Goal: Task Accomplishment & Management: Complete application form

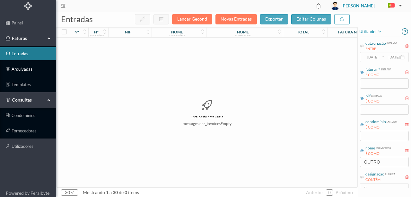
click at [24, 67] on link "arquivadas" at bounding box center [28, 69] width 56 height 13
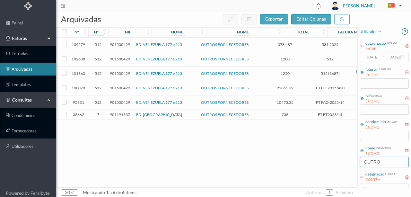
drag, startPoint x: 385, startPoint y: 161, endPoint x: 326, endPoint y: 156, distance: 59.2
click at [326, 156] on div "arquivadas exportar editar colunas nº nº condomínio nif nome condomínio nome fo…" at bounding box center [233, 104] width 354 height 185
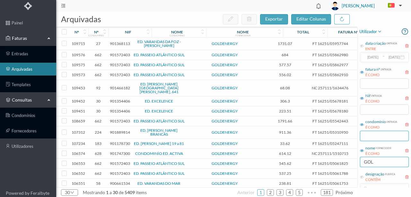
type input "GOL"
click at [369, 136] on input "text" at bounding box center [384, 136] width 49 height 10
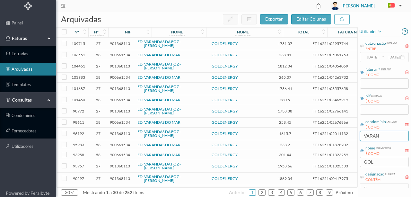
type input "VARAN"
click at [156, 42] on link "ED. VARANDAS DA FOZ - LOTE II" at bounding box center [158, 43] width 43 height 9
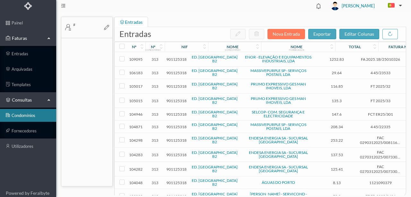
click at [156, 42] on div "nº condomínio" at bounding box center [155, 46] width 19 height 11
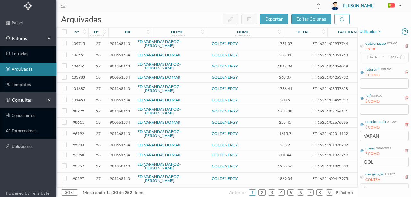
click at [119, 43] on span "901368113" at bounding box center [120, 43] width 20 height 5
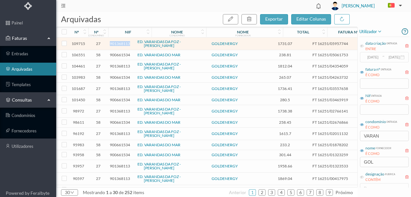
click at [119, 43] on span "901368113" at bounding box center [120, 43] width 20 height 5
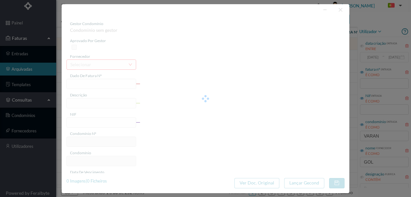
type input "FT 16251/05957744"
type input "110 (12.07.2025 a 11.08.2025)"
type input "901368113"
type input "15-08-2025"
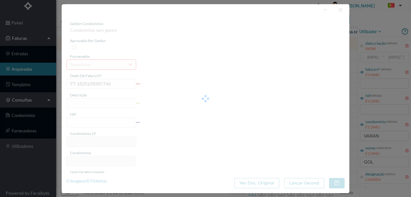
type input "07-09-2025"
type input "1731.07"
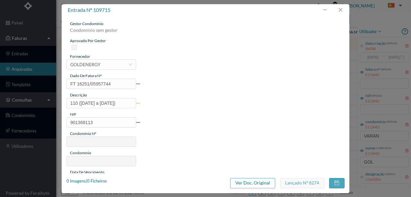
type input "27"
type input "ED. VARANDAS DA FOZ - LOTE II"
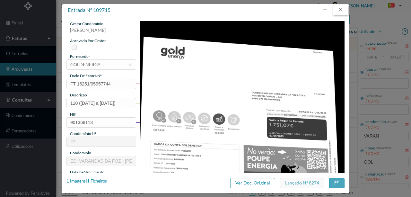
click at [339, 9] on button "button" at bounding box center [339, 10] width 15 height 10
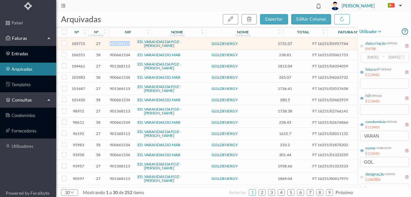
click at [26, 53] on link "entradas" at bounding box center [28, 53] width 56 height 13
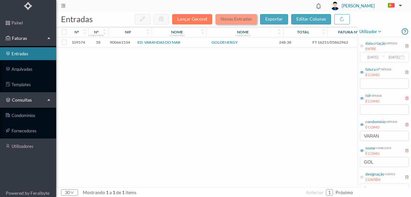
click at [234, 21] on button "Novas Entradas" at bounding box center [235, 19] width 41 height 10
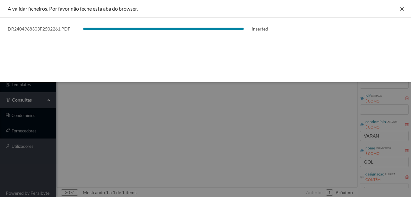
click at [401, 9] on icon "icon: close" at bounding box center [401, 8] width 5 height 5
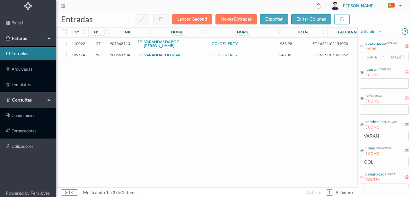
click at [122, 42] on span "901368113" at bounding box center [120, 43] width 20 height 5
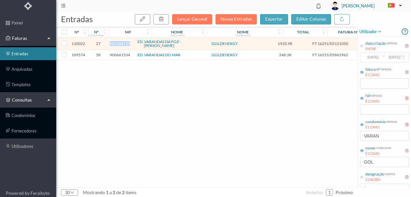
click at [122, 42] on span "901368113" at bounding box center [120, 43] width 20 height 5
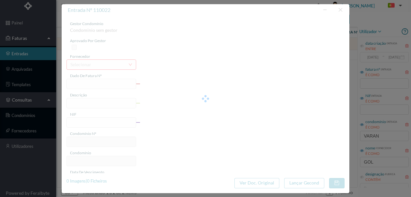
type input "FT 16251/05151050"
type input "901368113"
type input "Invalid date"
type input "15-07-2025"
type input "1933.98"
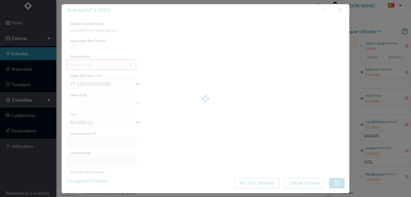
type input "27"
type input "ED. VARANDAS DA FOZ - LOTE II"
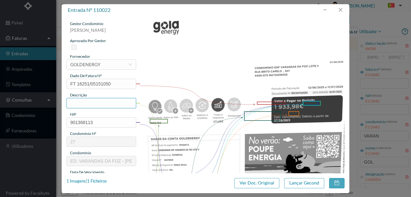
click at [87, 103] on input "text" at bounding box center [101, 103] width 70 height 10
click at [77, 106] on input "text" at bounding box center [101, 103] width 70 height 10
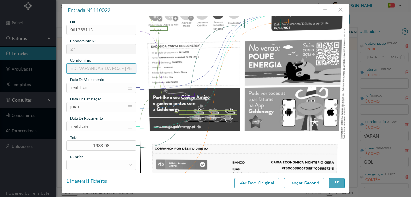
scroll to position [107, 0]
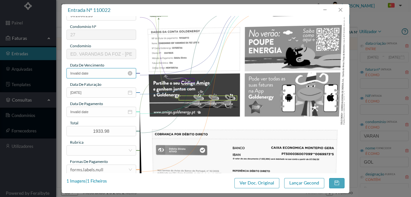
type input "110 (12.06.2025 A 11.07.2025)"
click at [106, 74] on input "Invalid date" at bounding box center [101, 73] width 70 height 10
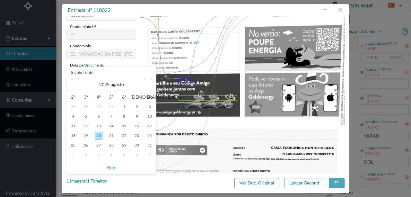
click at [81, 78] on link at bounding box center [79, 84] width 6 height 13
click at [85, 125] on div "15" at bounding box center [86, 126] width 8 height 8
type input "15-07-2025"
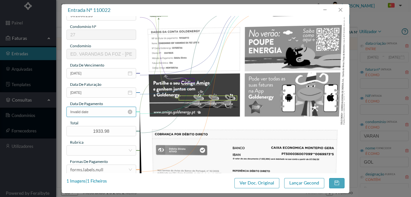
click at [101, 113] on input "Invalid date" at bounding box center [101, 111] width 70 height 10
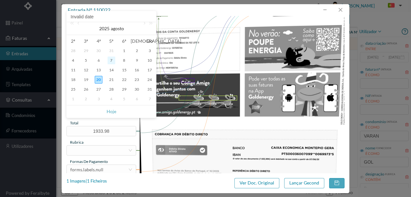
click at [111, 59] on div "7" at bounding box center [111, 60] width 8 height 8
type input "07-08-2025"
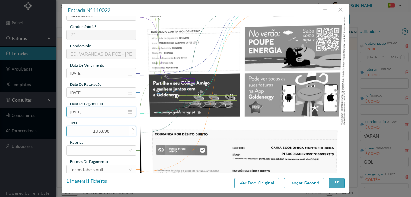
scroll to position [128, 0]
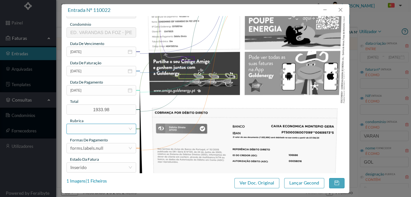
click at [87, 132] on div at bounding box center [99, 129] width 58 height 10
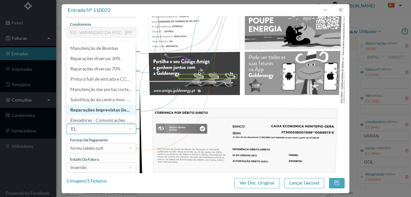
type input "ELE"
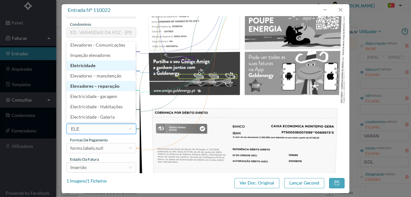
scroll to position [1, 0]
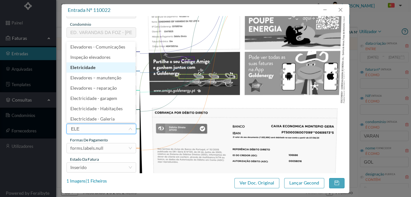
click at [83, 65] on li "Eletricidade" at bounding box center [100, 67] width 69 height 10
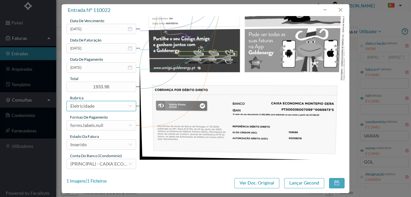
scroll to position [152, 0]
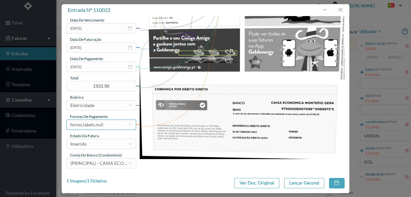
click at [94, 126] on div "forms.labels.null" at bounding box center [86, 125] width 33 height 10
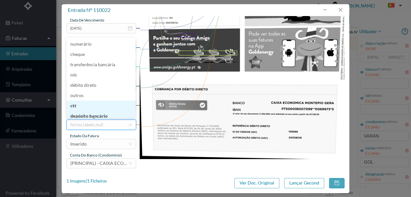
scroll to position [3, 0]
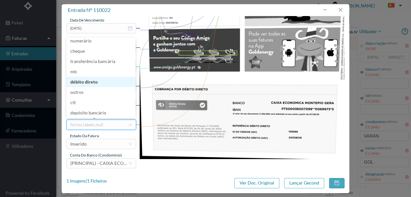
click at [89, 80] on li "débito direto" at bounding box center [100, 82] width 69 height 10
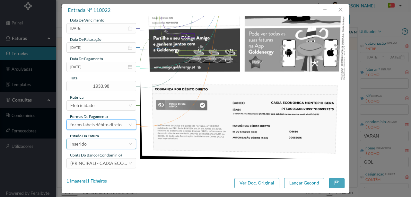
click at [91, 144] on div "Inserido" at bounding box center [99, 144] width 58 height 10
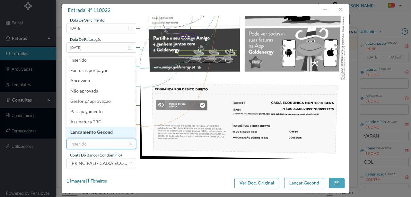
click at [96, 134] on li "Lançamento Gecond" at bounding box center [100, 132] width 69 height 10
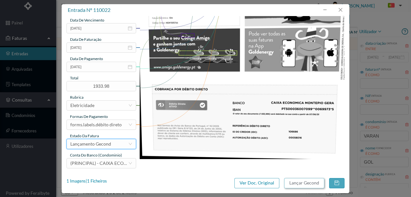
click at [300, 184] on button "Lançar Gecond" at bounding box center [304, 183] width 40 height 10
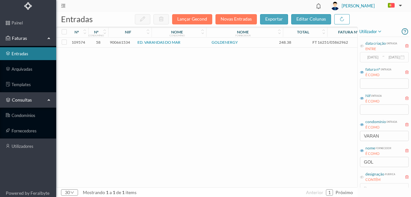
click at [216, 151] on div "109574 58 900661534 ED. VARANDAS DO MAR GOLDENERGY 248.38 FT 16251/05862962 Ins…" at bounding box center [244, 112] width 377 height 149
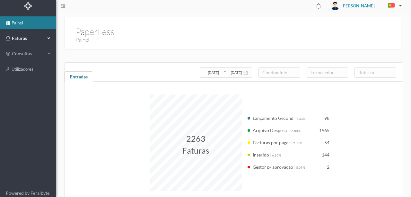
click at [21, 39] on span "Faturas" at bounding box center [27, 38] width 35 height 6
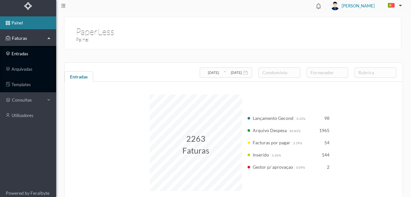
click at [22, 56] on link "entradas" at bounding box center [28, 53] width 56 height 13
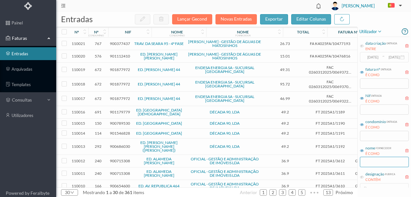
click at [369, 161] on input "text" at bounding box center [384, 162] width 49 height 10
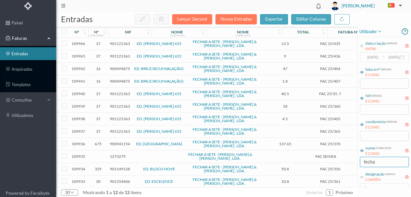
scroll to position [1, 0]
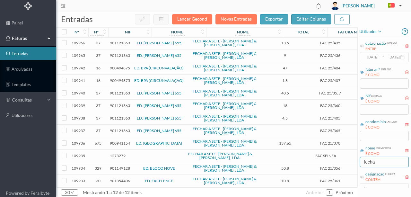
type input "fecha"
click at [123, 179] on span "901354406" at bounding box center [120, 180] width 20 height 5
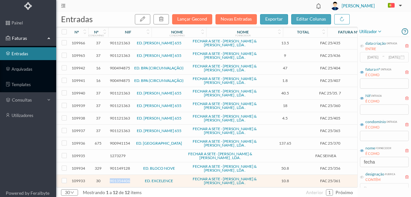
click at [123, 179] on span "901354406" at bounding box center [120, 180] width 20 height 5
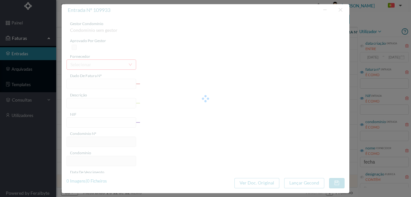
type input "FAC 25/361"
type input "901354406"
type input "[DATE]"
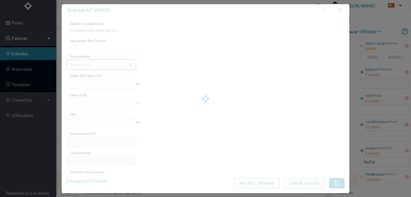
type input "10.80"
type input "30"
type input "ED. EXCELENCE"
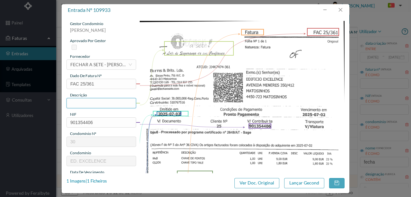
click at [74, 102] on input "text" at bounding box center [101, 103] width 70 height 10
type input "2 [PERSON_NAME]"
click at [145, 142] on img at bounding box center [242, 165] width 205 height 289
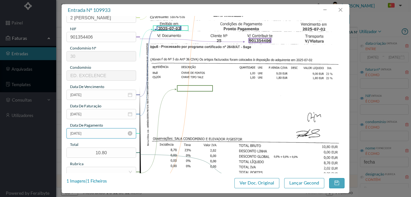
click at [100, 133] on input "[DATE]" at bounding box center [101, 133] width 70 height 10
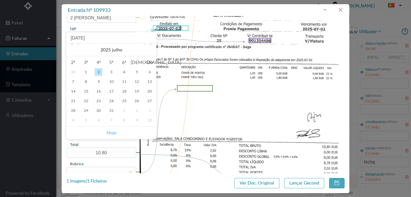
click at [113, 134] on link "Hoje" at bounding box center [111, 132] width 10 height 12
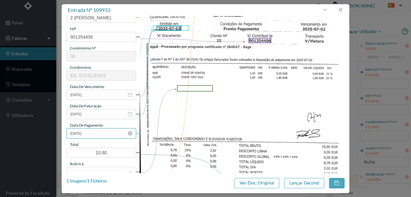
click at [98, 131] on input "[DATE]" at bounding box center [101, 133] width 70 height 10
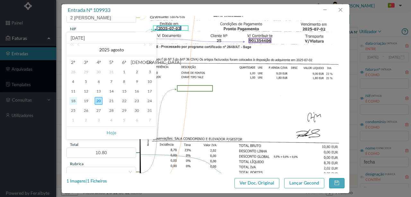
click at [72, 100] on div "18" at bounding box center [73, 101] width 8 height 8
type input "[DATE]"
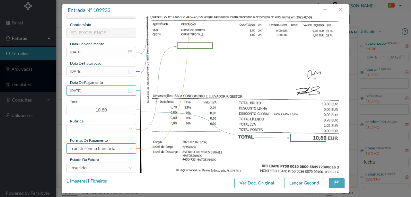
scroll to position [128, 0]
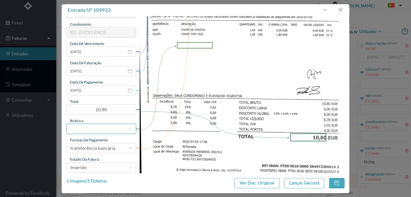
drag, startPoint x: 79, startPoint y: 131, endPoint x: 91, endPoint y: 132, distance: 12.8
click at [81, 130] on div at bounding box center [99, 129] width 58 height 10
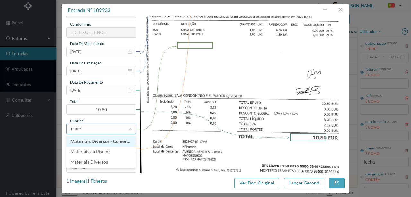
type input "mater"
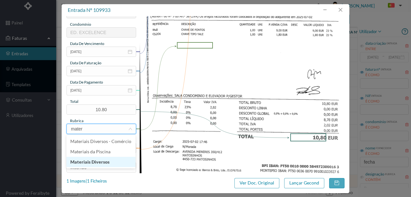
click at [99, 162] on li "Materiais Diversos" at bounding box center [100, 162] width 69 height 10
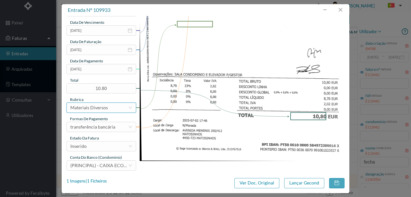
scroll to position [152, 0]
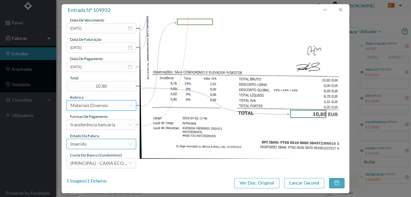
click at [101, 144] on div "Inserido" at bounding box center [99, 144] width 58 height 10
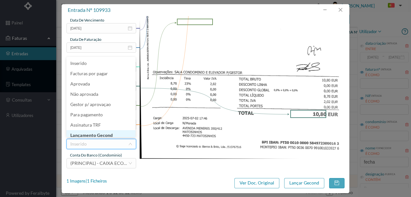
scroll to position [3, 0]
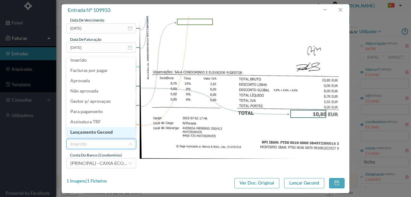
click at [106, 132] on li "Lançamento Gecond" at bounding box center [100, 132] width 69 height 10
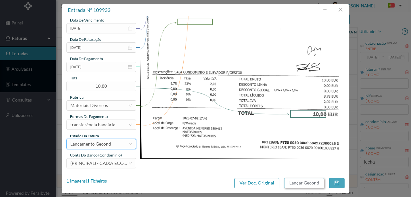
click at [312, 183] on button "Lançar Gecond" at bounding box center [304, 183] width 40 height 10
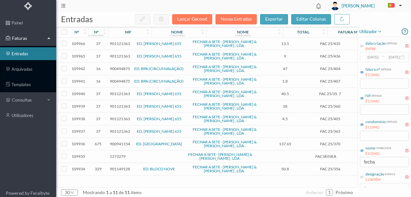
scroll to position [0, 0]
click at [125, 80] on span "900494875" at bounding box center [120, 81] width 20 height 5
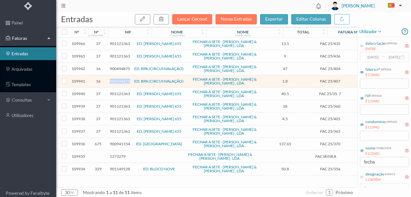
click at [125, 80] on span "900494875" at bounding box center [120, 81] width 20 height 5
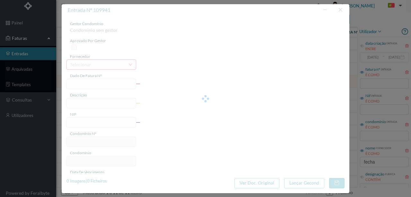
type input "FAC 25/407"
type input "900494875"
type input "[DATE]"
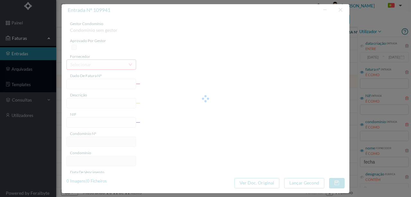
type input "1.80"
type input "16"
type input "ED. BPA (CIRCUNVALAÇÃO)"
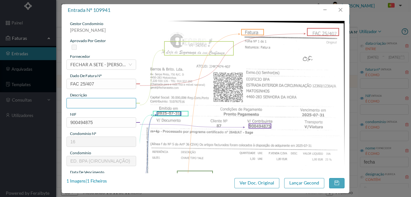
click at [86, 104] on input "text" at bounding box center [101, 103] width 70 height 10
type input "1 chave tipo Yale"
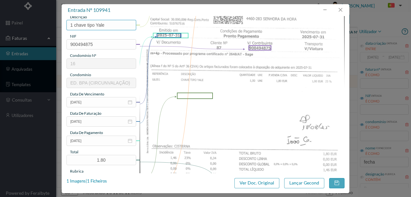
scroll to position [85, 0]
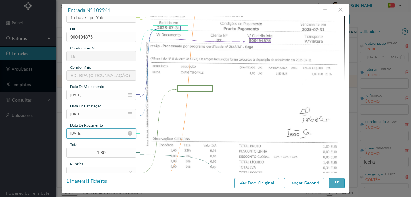
click at [93, 135] on input "[DATE]" at bounding box center [101, 133] width 70 height 10
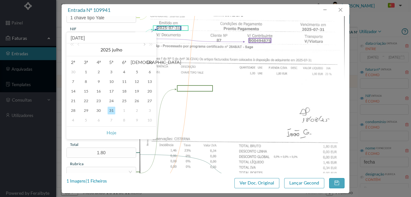
click at [144, 45] on link at bounding box center [144, 49] width 6 height 13
click at [75, 101] on div "18" at bounding box center [73, 101] width 8 height 8
type input "[DATE]"
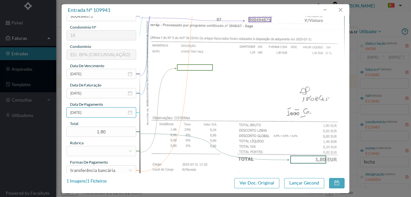
scroll to position [128, 0]
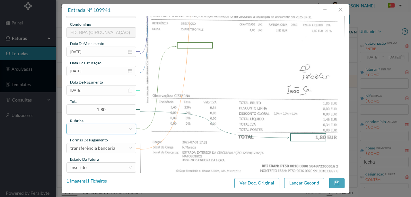
click at [84, 129] on div at bounding box center [99, 129] width 58 height 10
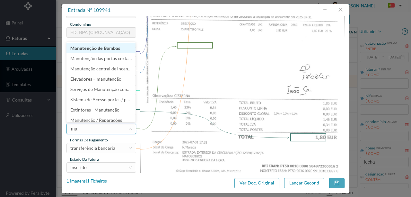
type input "mat"
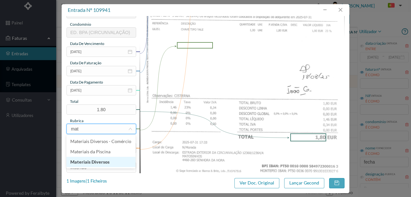
click at [97, 163] on li "Materiais Diversos" at bounding box center [100, 162] width 69 height 10
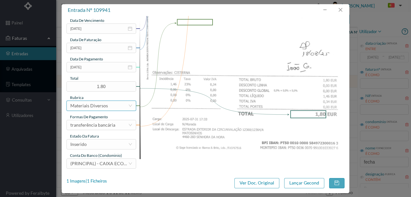
scroll to position [152, 0]
click at [92, 144] on div "Inserido" at bounding box center [99, 144] width 58 height 10
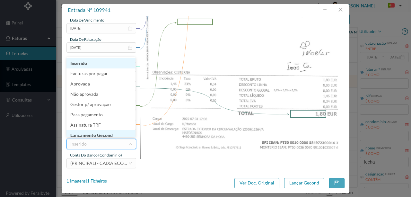
scroll to position [3, 0]
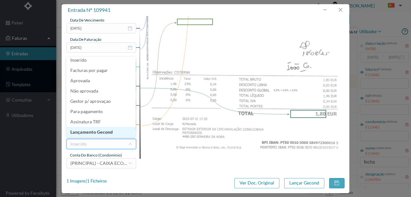
click at [107, 133] on li "Lançamento Gecond" at bounding box center [100, 132] width 69 height 10
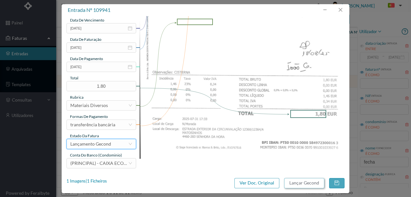
click at [303, 183] on button "Lançar Gecond" at bounding box center [304, 183] width 40 height 10
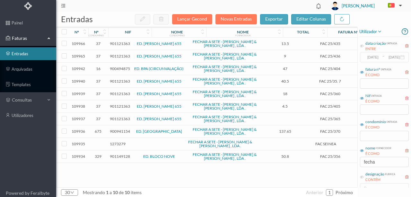
click at [119, 68] on span "900494875" at bounding box center [120, 68] width 20 height 5
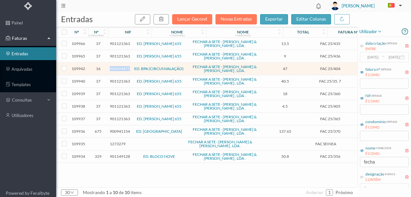
click at [119, 68] on span "900494875" at bounding box center [120, 68] width 20 height 5
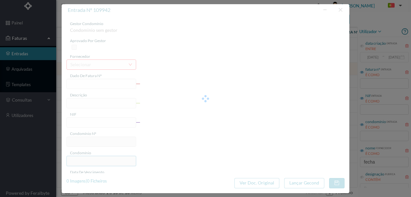
type input "FAC 25/404"
type input "900494875"
type input "[DATE]"
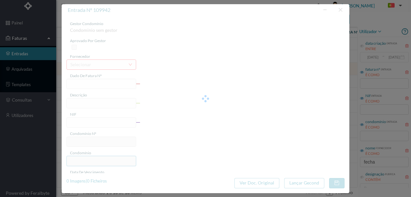
type input "47.00"
type input "16"
type input "ED. BPA (CIRCUNVALAÇÃO)"
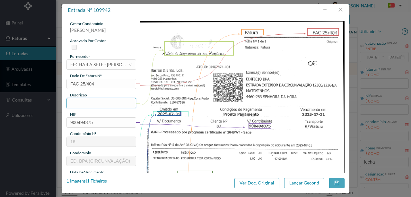
click at [80, 101] on input "text" at bounding box center [101, 103] width 70 height 10
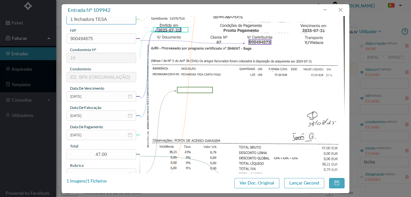
scroll to position [85, 0]
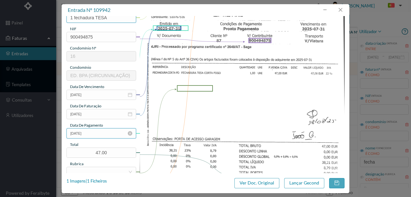
type input "1 fechadura TESA"
click at [98, 132] on input "[DATE]" at bounding box center [101, 133] width 70 height 10
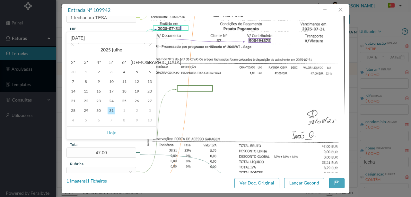
click at [144, 44] on link at bounding box center [144, 49] width 6 height 13
click at [74, 100] on div "18" at bounding box center [73, 101] width 8 height 8
type input "[DATE]"
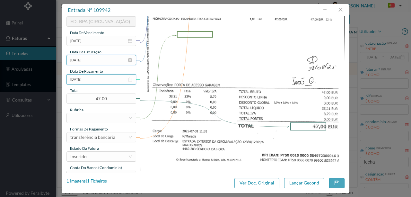
scroll to position [149, 0]
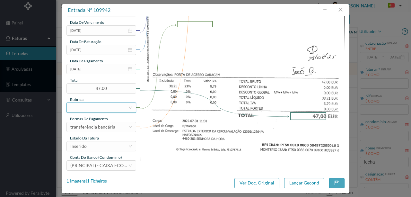
click at [88, 107] on div at bounding box center [99, 108] width 58 height 10
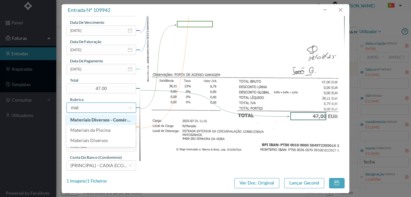
type input "mate"
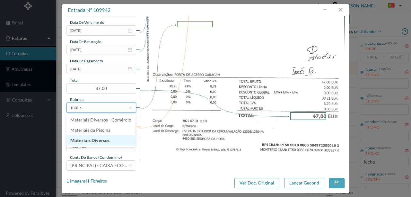
click at [104, 139] on li "Materiais Diversos" at bounding box center [100, 140] width 69 height 10
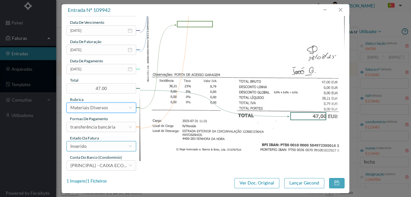
click at [101, 145] on div "Inserido" at bounding box center [99, 146] width 58 height 10
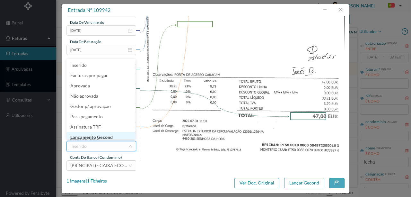
scroll to position [3, 0]
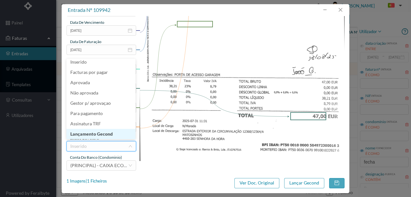
click at [105, 134] on li "Lançamento Gecond" at bounding box center [100, 134] width 69 height 10
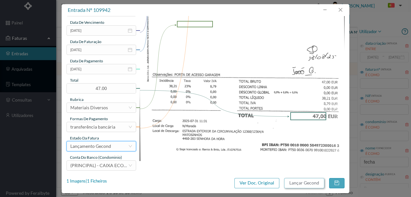
click at [314, 182] on button "Lançar Gecond" at bounding box center [304, 183] width 40 height 10
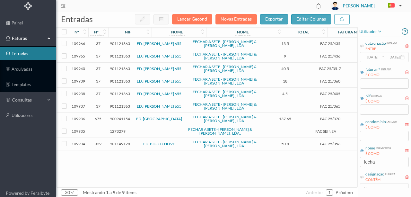
click at [122, 68] on span "901121363" at bounding box center [120, 68] width 20 height 5
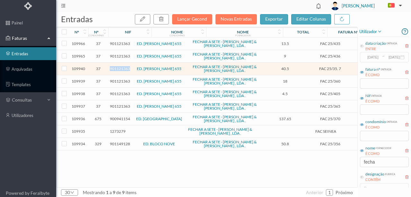
click at [122, 68] on span "901121363" at bounding box center [120, 68] width 20 height 5
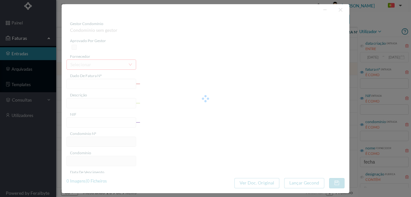
type input "FAC 25/35. 7"
type input "901121363"
type input "[DATE]"
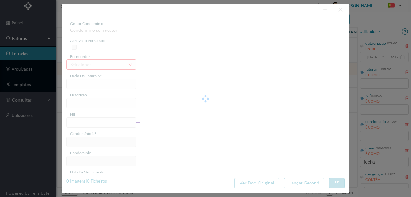
type input "40.50"
type input "37"
type input "ED. [PERSON_NAME] 655"
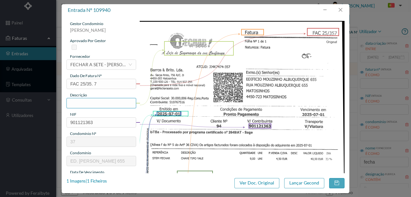
click at [81, 102] on input "text" at bounding box center [101, 103] width 70 height 10
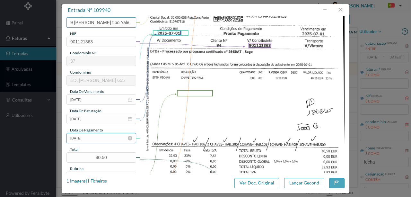
scroll to position [85, 0]
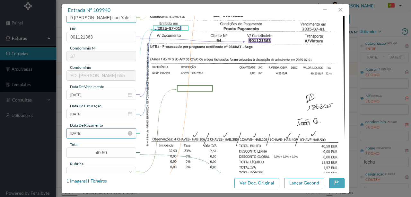
type input "9 [PERSON_NAME] tipo Yale"
click at [102, 133] on input "[DATE]" at bounding box center [101, 133] width 70 height 10
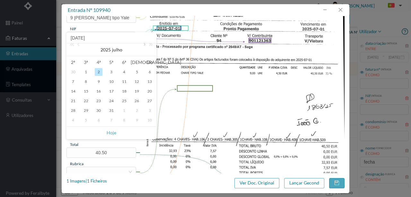
click at [144, 44] on link at bounding box center [144, 49] width 6 height 13
click at [70, 103] on div "18" at bounding box center [73, 101] width 8 height 8
type input "[DATE]"
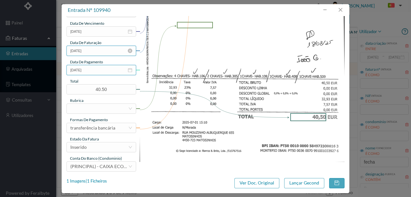
scroll to position [149, 0]
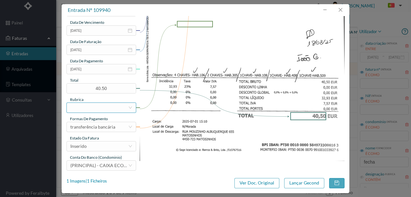
drag, startPoint x: 90, startPoint y: 106, endPoint x: 98, endPoint y: 108, distance: 8.4
click at [88, 106] on div at bounding box center [99, 108] width 58 height 10
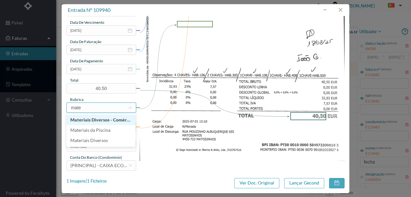
type input "mater"
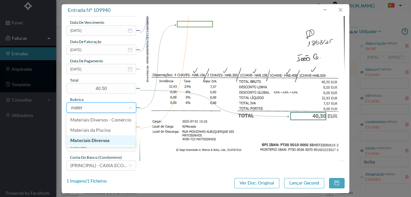
click at [97, 139] on li "Materiais Diversos" at bounding box center [100, 140] width 69 height 10
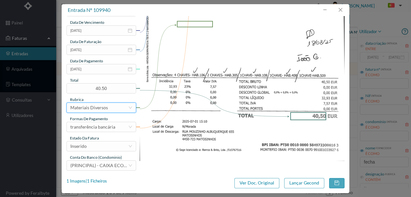
click at [91, 151] on div "gestor condomínio [PERSON_NAME] aprovado por gestor fornecedor selecionar FECHA…" at bounding box center [101, 20] width 70 height 299
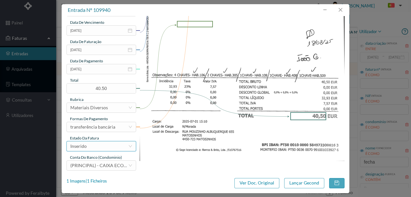
click at [89, 149] on div "Inserido" at bounding box center [99, 146] width 58 height 10
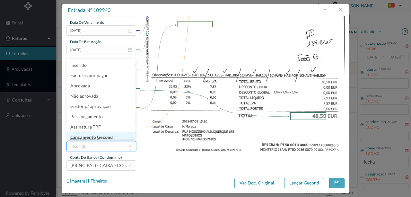
scroll to position [3, 0]
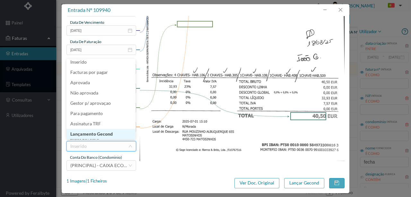
click at [102, 135] on li "Lançamento Gecond" at bounding box center [100, 134] width 69 height 10
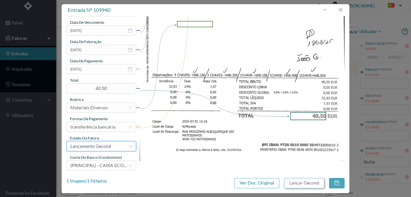
click at [301, 180] on button "Lançar Gecond" at bounding box center [304, 183] width 40 height 10
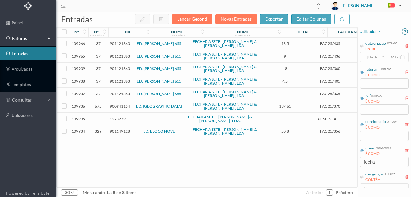
click at [158, 67] on link "ED. [PERSON_NAME] 655" at bounding box center [159, 68] width 45 height 5
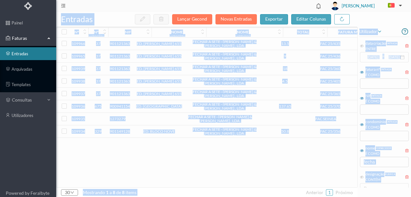
click at [119, 67] on span "901121363" at bounding box center [120, 68] width 20 height 5
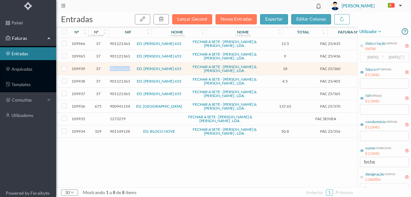
click at [119, 67] on span "901121363" at bounding box center [120, 68] width 20 height 5
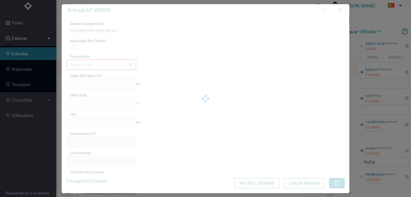
type input "FAC 25/360"
type input "901121363"
type input "[DATE]"
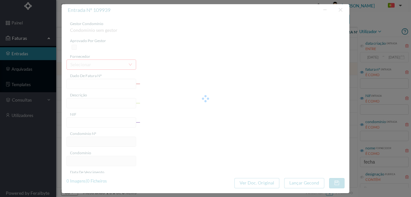
type input "18.00"
type input "37"
type input "ED. [PERSON_NAME] 655"
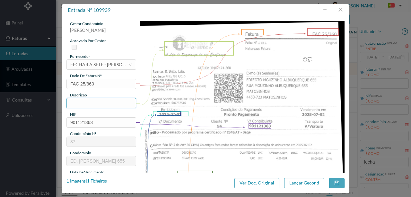
click at [74, 101] on input "text" at bounding box center [101, 103] width 70 height 10
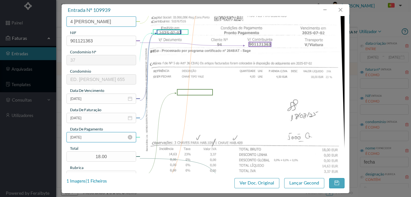
scroll to position [85, 0]
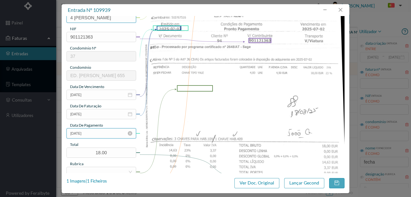
type input "4 [PERSON_NAME]"
click at [101, 135] on input "[DATE]" at bounding box center [101, 133] width 70 height 10
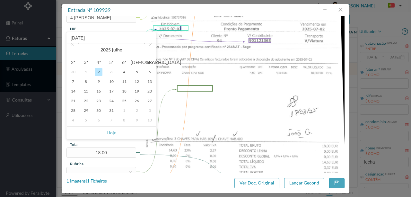
click at [143, 45] on link at bounding box center [144, 49] width 6 height 13
click at [74, 100] on div "18" at bounding box center [73, 101] width 8 height 8
type input "[DATE]"
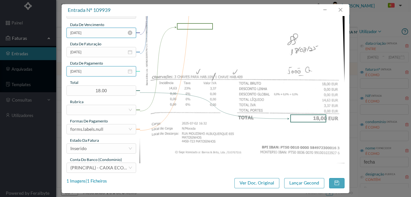
scroll to position [149, 0]
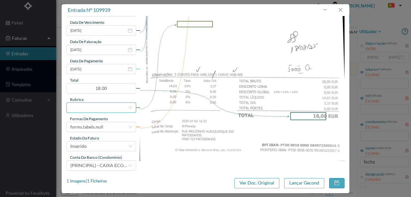
drag, startPoint x: 93, startPoint y: 108, endPoint x: 84, endPoint y: 97, distance: 13.9
click at [91, 107] on div at bounding box center [99, 108] width 58 height 10
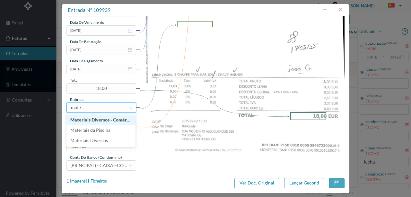
type input "mater"
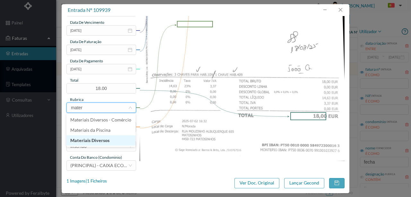
click at [103, 141] on li "Materiais Diversos" at bounding box center [100, 140] width 69 height 10
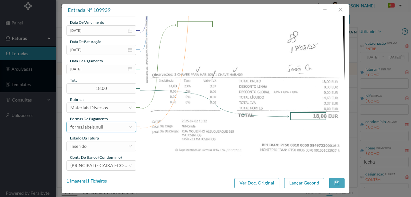
click at [94, 125] on div "forms.labels.null" at bounding box center [86, 127] width 33 height 10
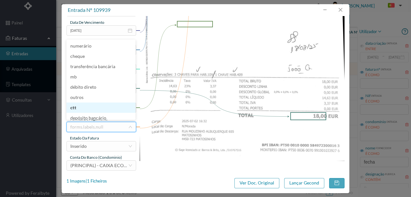
scroll to position [3, 0]
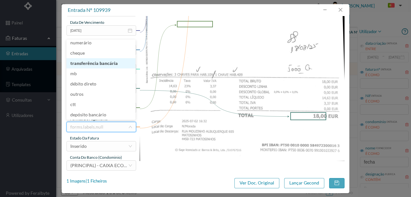
click at [95, 66] on li "transferência bancária" at bounding box center [100, 63] width 69 height 10
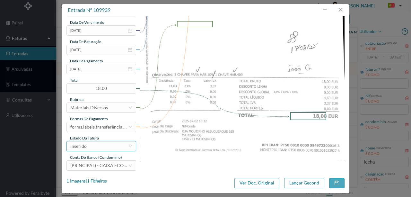
click at [103, 143] on div "Inserido" at bounding box center [99, 146] width 58 height 10
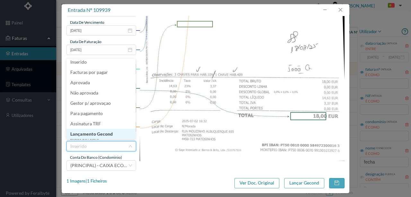
click at [108, 134] on li "Lançamento Gecond" at bounding box center [100, 134] width 69 height 10
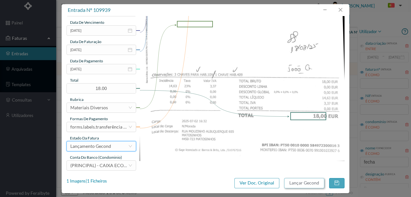
click at [300, 182] on button "Lançar Gecond" at bounding box center [304, 183] width 40 height 10
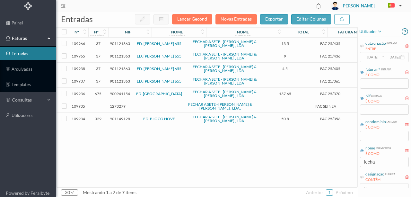
click at [120, 67] on span "901121363" at bounding box center [120, 68] width 20 height 5
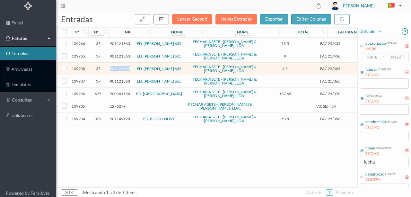
click at [120, 67] on span "901121363" at bounding box center [120, 68] width 20 height 5
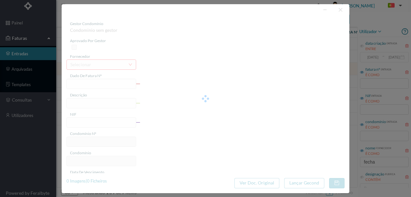
type input "FAC 25/405"
type input "901121363"
type input "[DATE]"
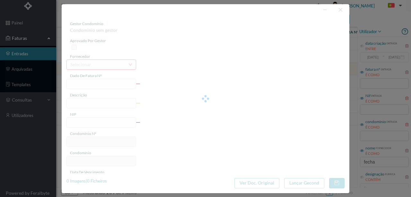
type input "4.50"
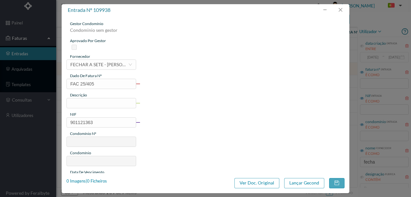
type input "37"
type input "ED. [PERSON_NAME] 655"
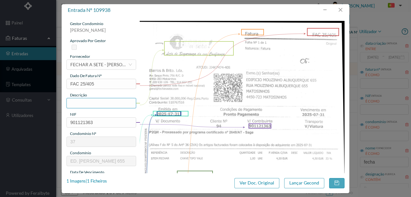
click at [72, 100] on input "text" at bounding box center [101, 103] width 70 height 10
type input "1 chave tipo Yale"
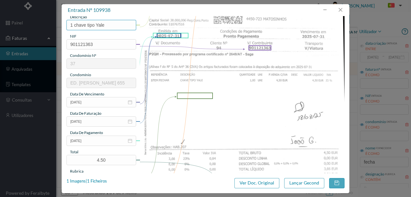
scroll to position [85, 0]
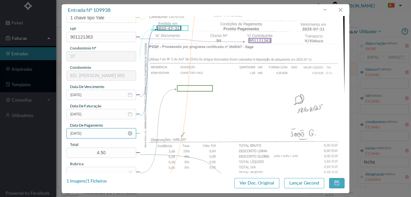
click at [98, 128] on input "[DATE]" at bounding box center [101, 133] width 70 height 10
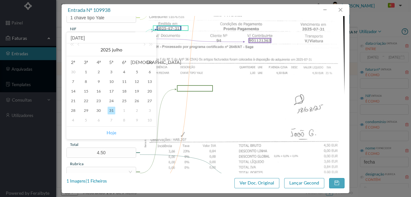
click at [110, 130] on link "Hoje" at bounding box center [111, 132] width 10 height 12
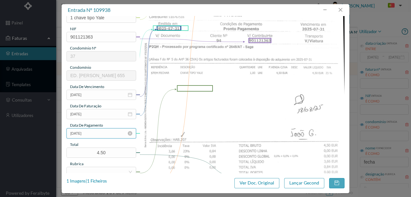
click at [92, 133] on input "[DATE]" at bounding box center [101, 133] width 70 height 10
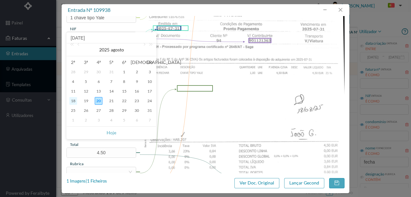
click at [77, 100] on div "18" at bounding box center [73, 101] width 8 height 8
type input "[DATE]"
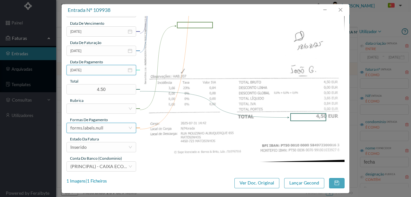
scroll to position [149, 0]
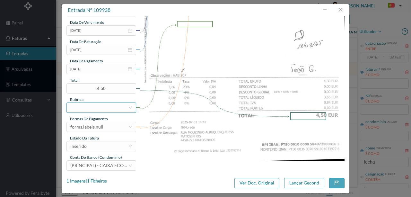
click at [74, 106] on div at bounding box center [99, 108] width 58 height 10
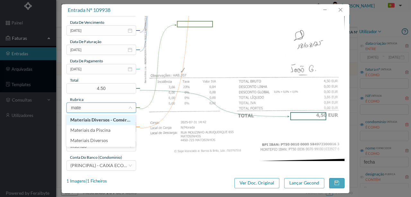
type input "mater"
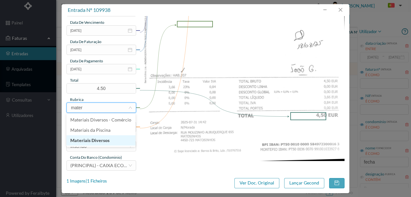
click at [89, 141] on li "Materiais Diversos" at bounding box center [100, 140] width 69 height 10
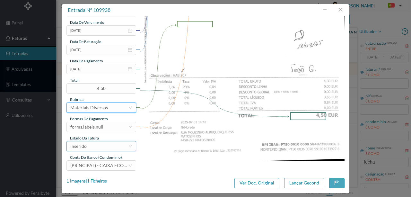
click at [85, 147] on div "Inserido" at bounding box center [78, 146] width 16 height 10
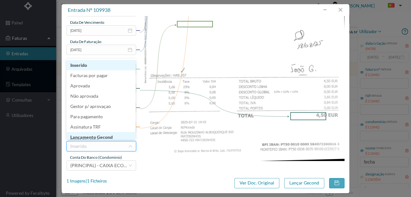
scroll to position [3, 0]
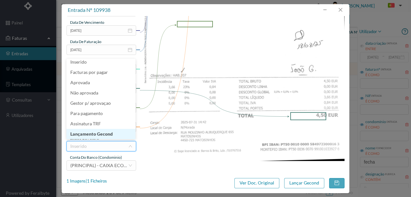
click at [100, 133] on li "Lançamento Gecond" at bounding box center [100, 134] width 69 height 10
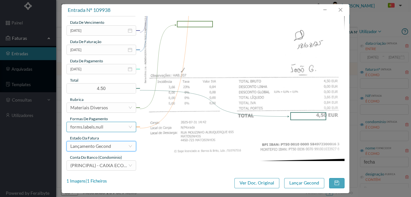
click at [96, 125] on div "forms.labels.null" at bounding box center [86, 127] width 33 height 10
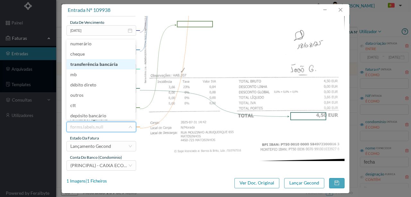
click at [105, 63] on li "transferência bancária" at bounding box center [100, 64] width 69 height 10
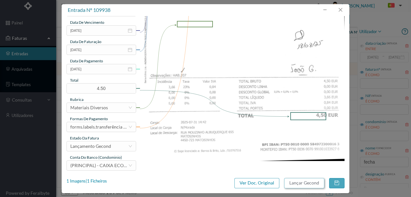
click at [301, 181] on button "Lançar Gecond" at bounding box center [304, 183] width 40 height 10
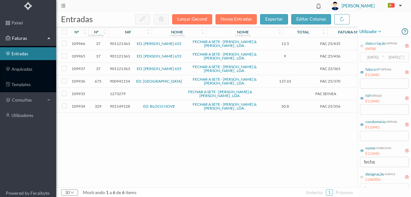
click at [124, 66] on span "901121363" at bounding box center [120, 68] width 20 height 5
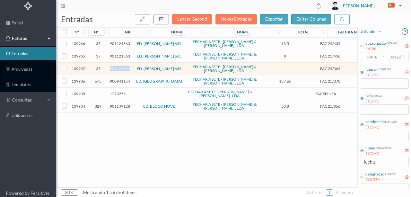
click at [124, 66] on span "901121363" at bounding box center [120, 68] width 20 height 5
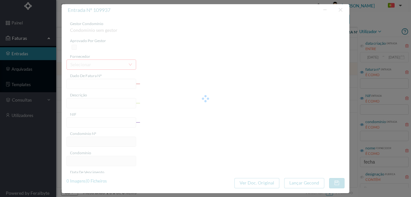
type input "FAC 25/365"
type input "901121363"
type input "[DATE]"
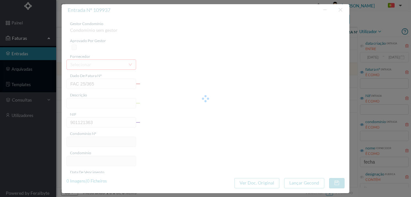
type input "37"
type input "ED. [PERSON_NAME] 655"
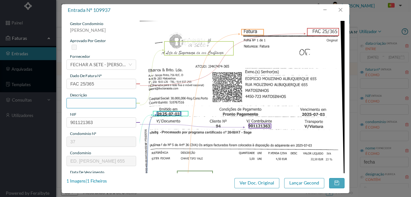
click at [88, 103] on input "text" at bounding box center [101, 103] width 70 height 10
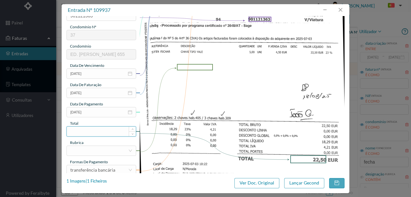
scroll to position [107, 0]
type input "5 [PERSON_NAME] tipo Yale"
click at [104, 111] on input "[DATE]" at bounding box center [101, 111] width 70 height 10
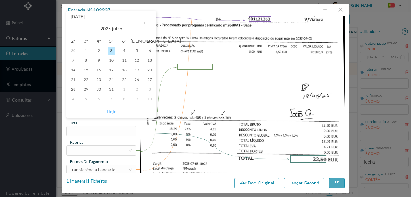
click at [112, 111] on link "Hoje" at bounding box center [111, 111] width 10 height 12
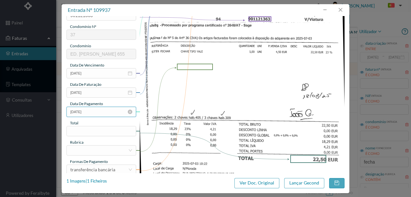
click at [101, 112] on input "[DATE]" at bounding box center [101, 111] width 70 height 10
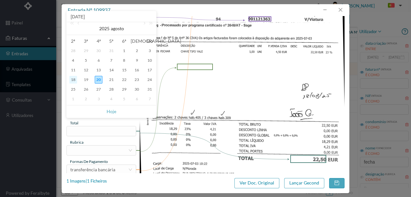
click at [73, 77] on div "18" at bounding box center [73, 80] width 8 height 8
type input "[DATE]"
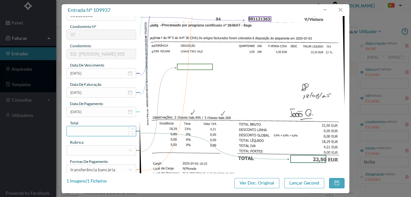
click at [86, 129] on input at bounding box center [101, 131] width 69 height 10
type input "22.50"
click at [98, 151] on div at bounding box center [99, 150] width 58 height 10
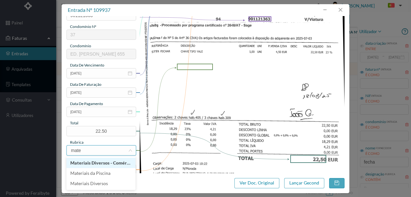
type input "mater"
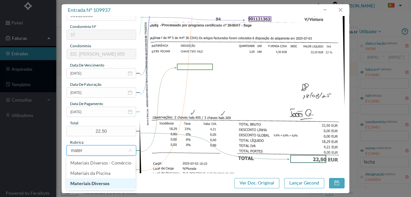
click at [101, 182] on li "Materiais Diversos" at bounding box center [100, 183] width 69 height 10
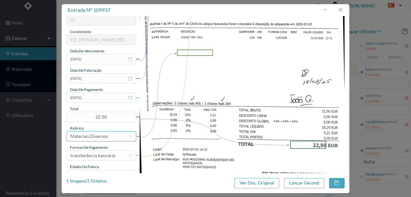
scroll to position [152, 0]
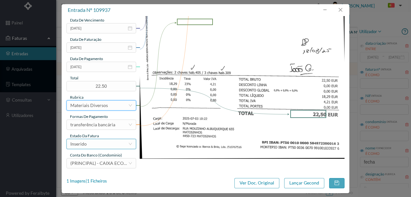
click at [102, 144] on div "Inserido" at bounding box center [99, 144] width 58 height 10
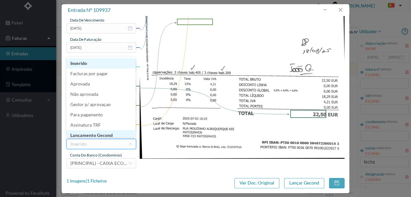
scroll to position [3, 0]
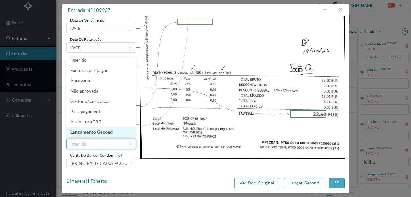
click at [109, 133] on li "Lançamento Gecond" at bounding box center [100, 132] width 69 height 10
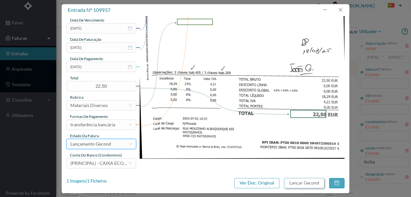
click at [303, 182] on button "Lançar Gecond" at bounding box center [304, 183] width 40 height 10
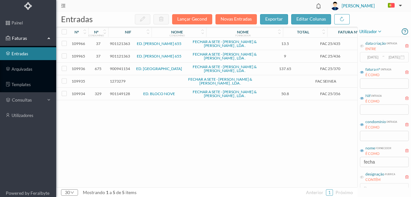
click at [187, 128] on div "109966 37 901121363 ED. [PERSON_NAME] 655 FECHAR A SETE - [PERSON_NAME] & [PERS…" at bounding box center [244, 112] width 377 height 149
click at [120, 43] on span "901121363" at bounding box center [120, 43] width 20 height 5
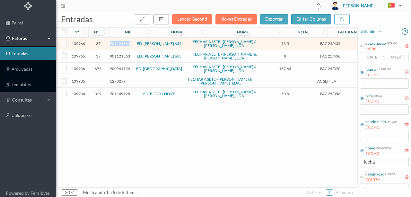
click at [120, 43] on span "901121363" at bounding box center [120, 43] width 20 height 5
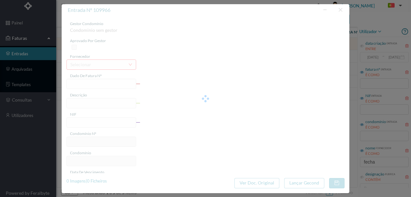
type input "FAC 25/435"
type input "901121363"
type input "[DATE]"
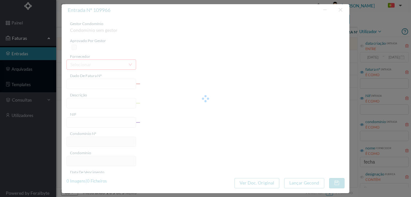
type input "13.50"
type input "37"
type input "ED. [PERSON_NAME] 655"
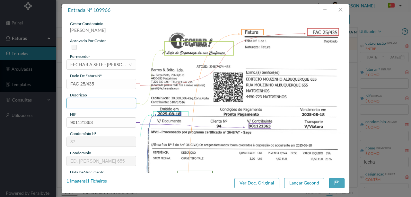
click at [89, 101] on input "text" at bounding box center [101, 103] width 70 height 10
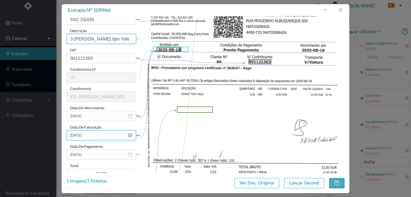
scroll to position [107, 0]
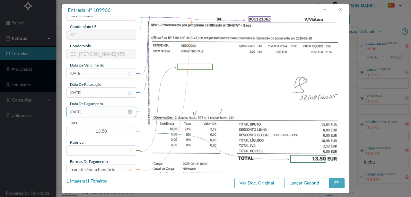
type input "3 [PERSON_NAME] tipo Yale"
click at [101, 112] on input "[DATE]" at bounding box center [101, 111] width 70 height 10
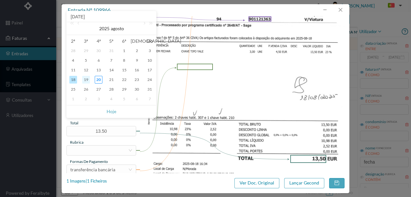
click at [87, 80] on div "19" at bounding box center [86, 80] width 8 height 8
type input "[DATE]"
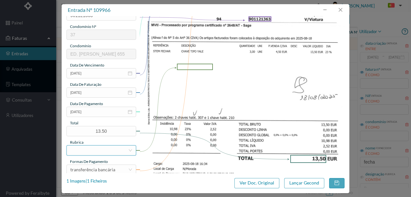
click at [85, 151] on div at bounding box center [99, 150] width 58 height 10
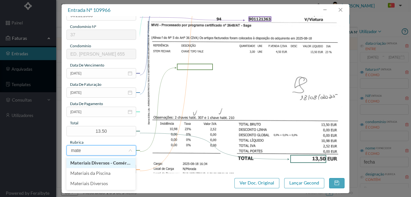
type input "mater"
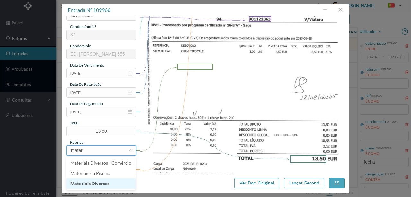
click at [102, 183] on li "Materiais Diversos" at bounding box center [100, 183] width 69 height 10
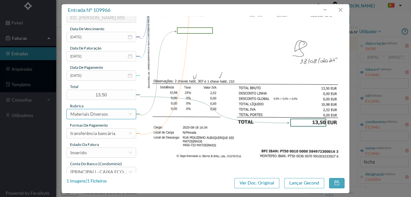
scroll to position [152, 0]
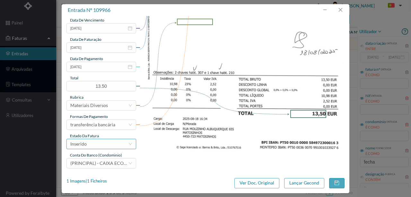
click at [91, 145] on div "Inserido" at bounding box center [99, 144] width 58 height 10
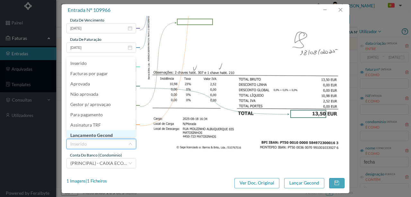
scroll to position [3, 0]
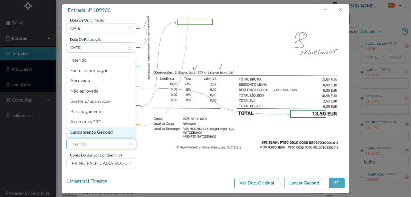
click at [97, 131] on li "Lançamento Gecond" at bounding box center [100, 132] width 69 height 10
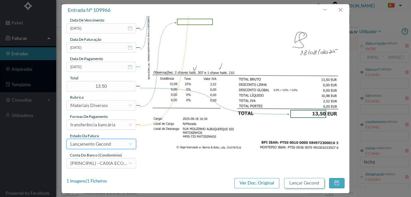
click at [299, 184] on button "Lançar Gecond" at bounding box center [304, 183] width 40 height 10
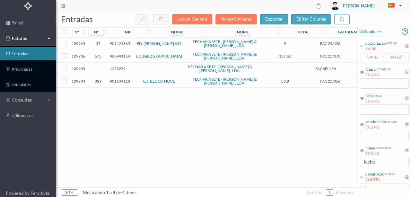
click at [117, 45] on span "901121363" at bounding box center [120, 43] width 20 height 5
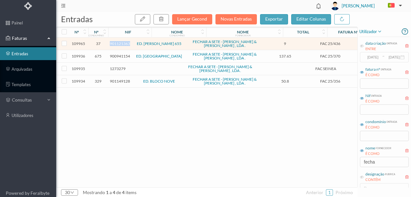
click at [117, 45] on span "901121363" at bounding box center [120, 43] width 20 height 5
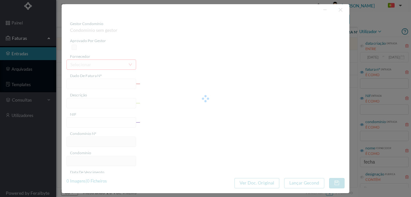
type input "FAC 25/436"
type input "901121363"
type input "[DATE]"
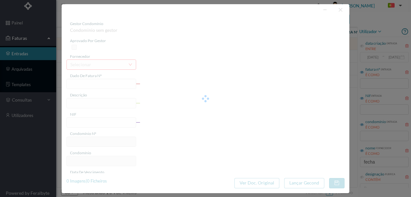
type input "9.00"
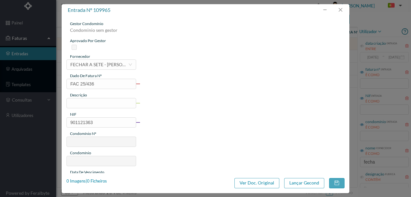
type input "37"
type input "ED. [PERSON_NAME] 655"
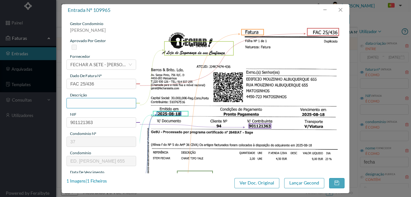
click at [80, 101] on input "text" at bounding box center [101, 103] width 70 height 10
type input "2 [PERSON_NAME]"
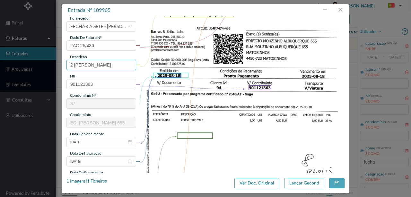
scroll to position [85, 0]
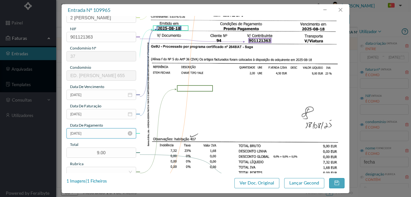
click at [96, 134] on input "[DATE]" at bounding box center [101, 133] width 70 height 10
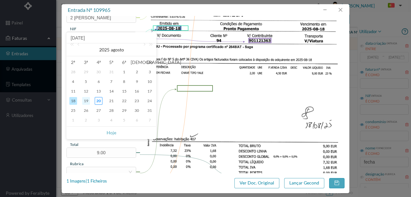
click at [87, 101] on div "19" at bounding box center [86, 101] width 8 height 8
type input "[DATE]"
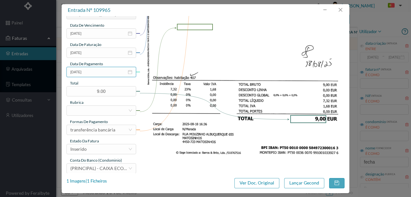
scroll to position [152, 0]
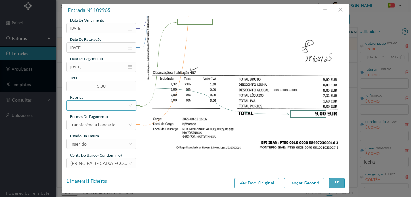
click at [88, 105] on div at bounding box center [99, 105] width 58 height 10
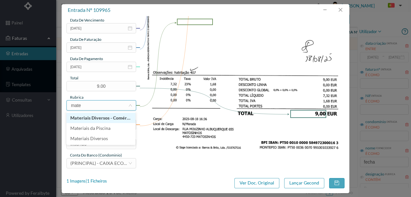
type input "mater"
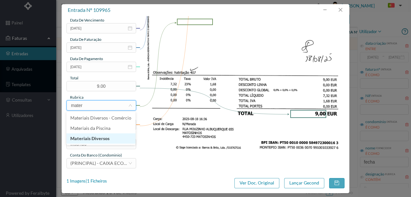
click at [108, 139] on li "Materiais Diversos" at bounding box center [100, 138] width 69 height 10
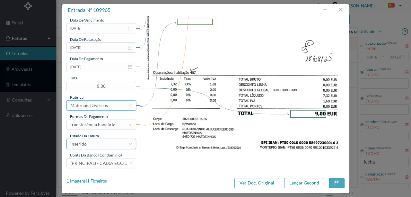
click at [96, 142] on div "Inserido" at bounding box center [99, 144] width 58 height 10
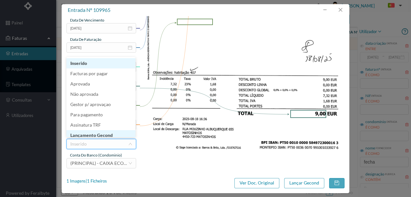
scroll to position [3, 0]
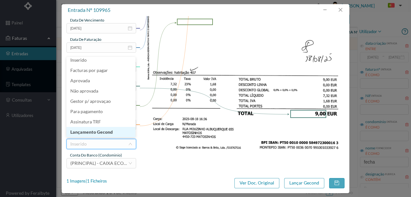
click at [108, 131] on li "Lançamento Gecond" at bounding box center [100, 132] width 69 height 10
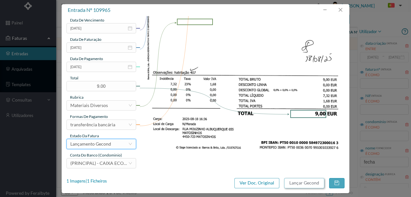
click at [302, 182] on button "Lançar Gecond" at bounding box center [304, 183] width 40 height 10
